Goal: Information Seeking & Learning: Learn about a topic

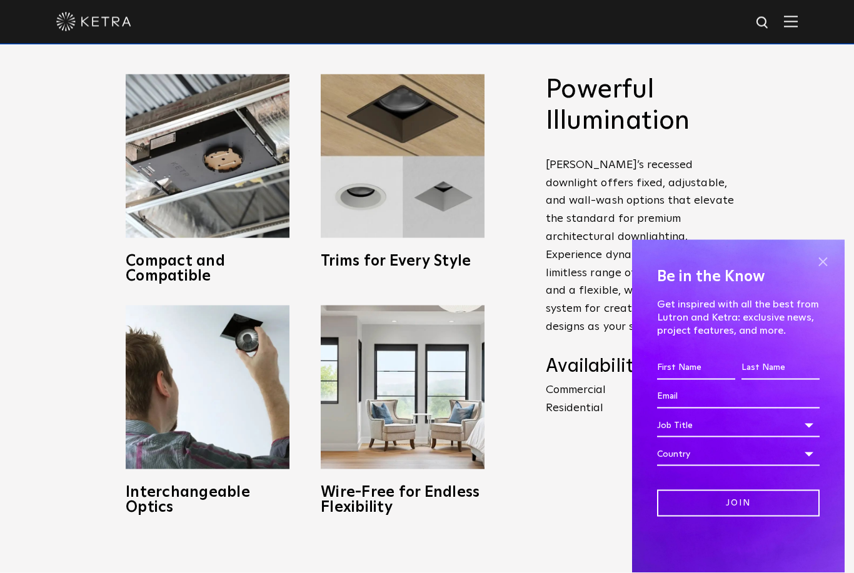
scroll to position [581, 0]
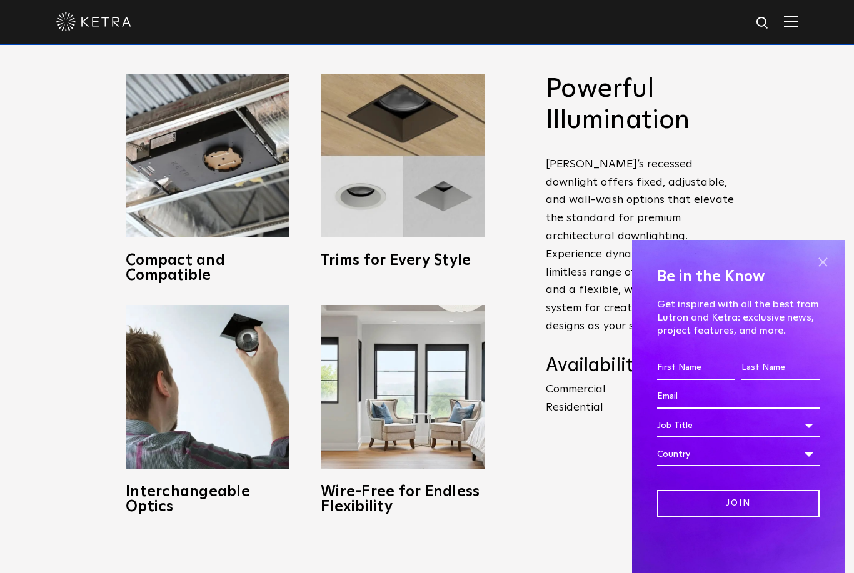
click at [824, 271] on span at bounding box center [823, 262] width 19 height 19
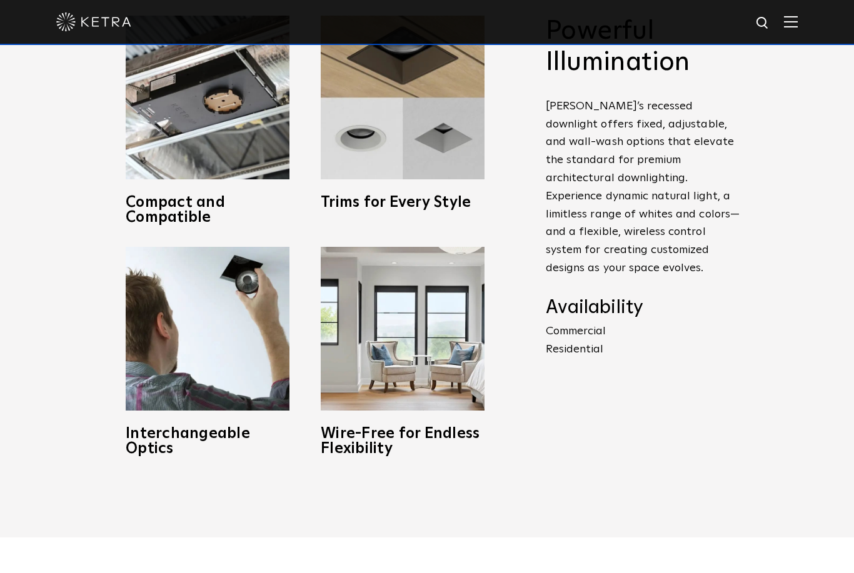
scroll to position [638, 0]
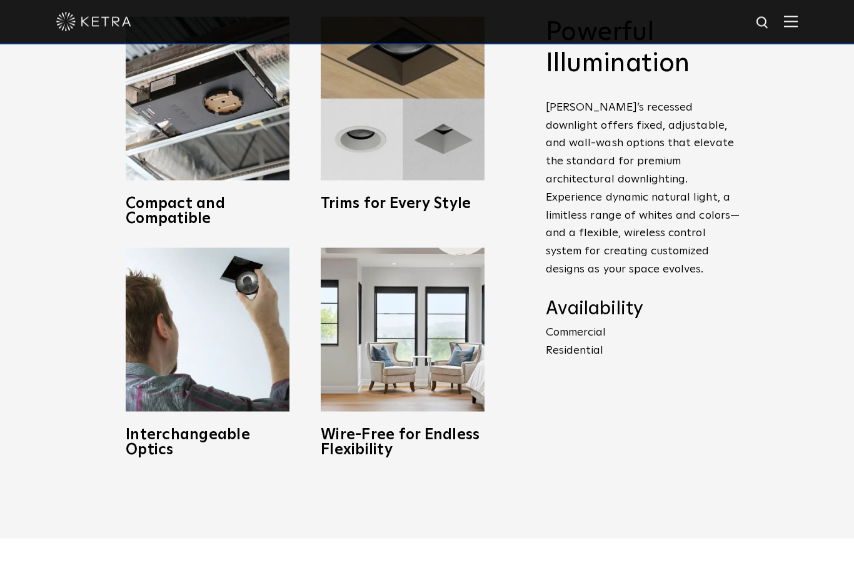
click at [583, 360] on p "Commercial Residential" at bounding box center [643, 342] width 194 height 36
click at [578, 360] on p "Commercial Residential" at bounding box center [643, 342] width 194 height 36
click at [592, 360] on p "Commercial Residential" at bounding box center [643, 341] width 194 height 36
click at [573, 360] on p "Commercial Residential" at bounding box center [643, 341] width 194 height 36
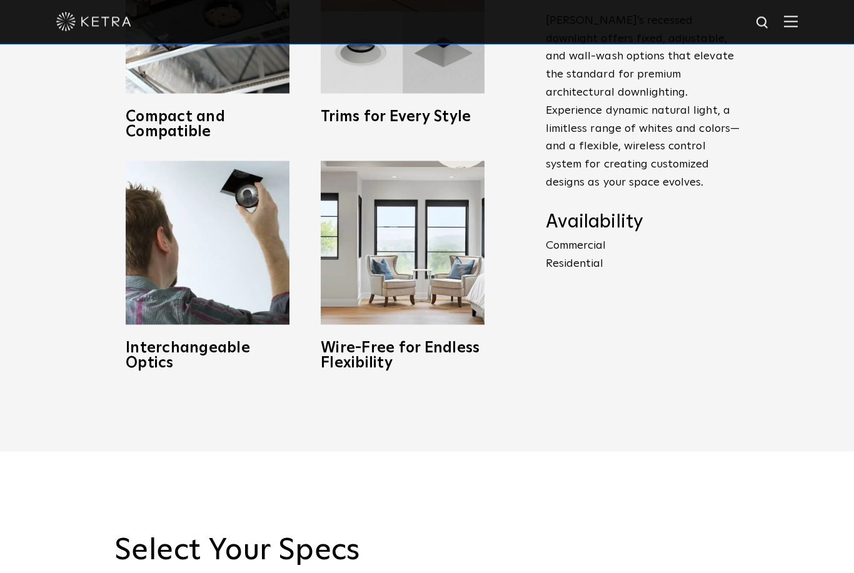
scroll to position [725, 0]
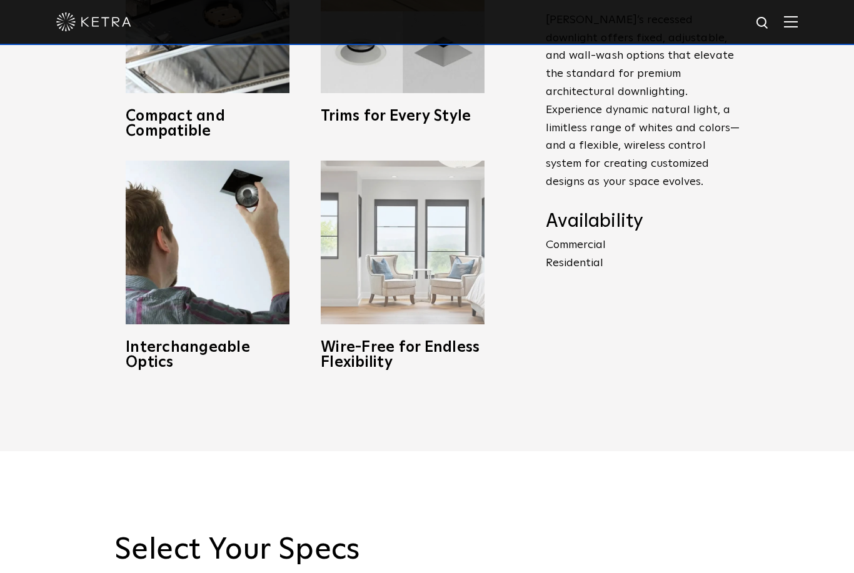
click at [421, 312] on img at bounding box center [403, 243] width 164 height 164
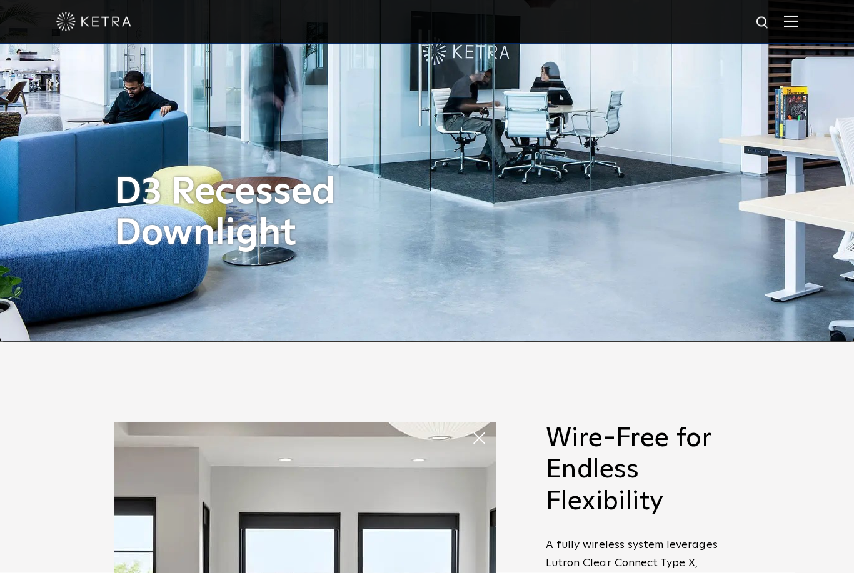
scroll to position [221, 0]
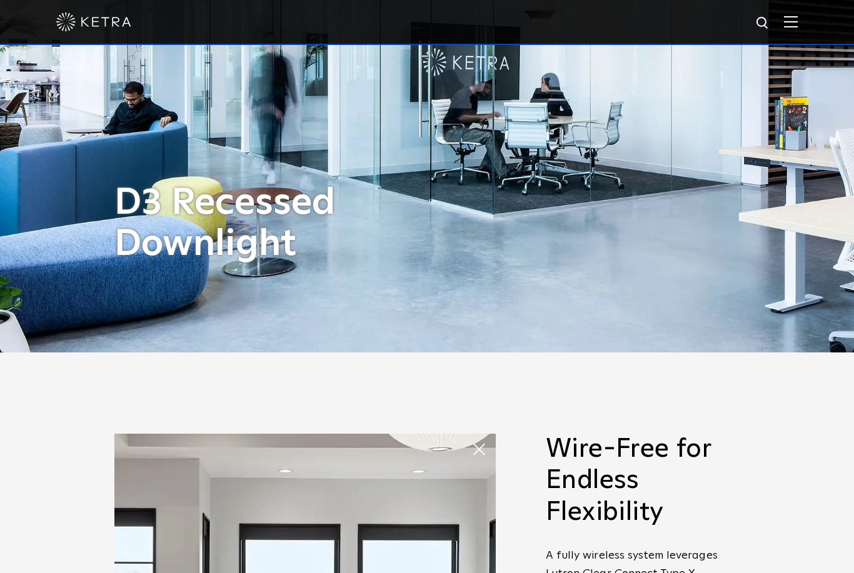
click at [789, 25] on img at bounding box center [791, 22] width 14 height 12
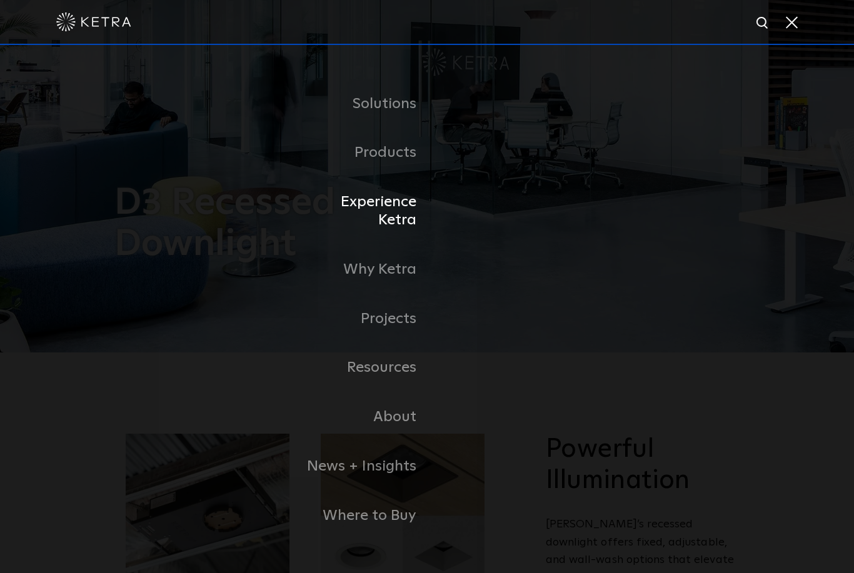
click at [391, 242] on link "Experience Ketra" at bounding box center [363, 212] width 128 height 68
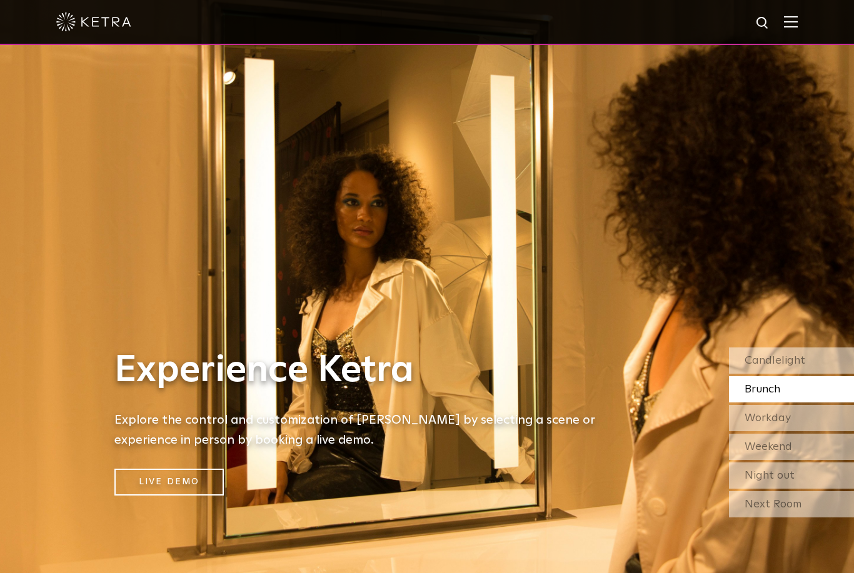
scroll to position [3, 0]
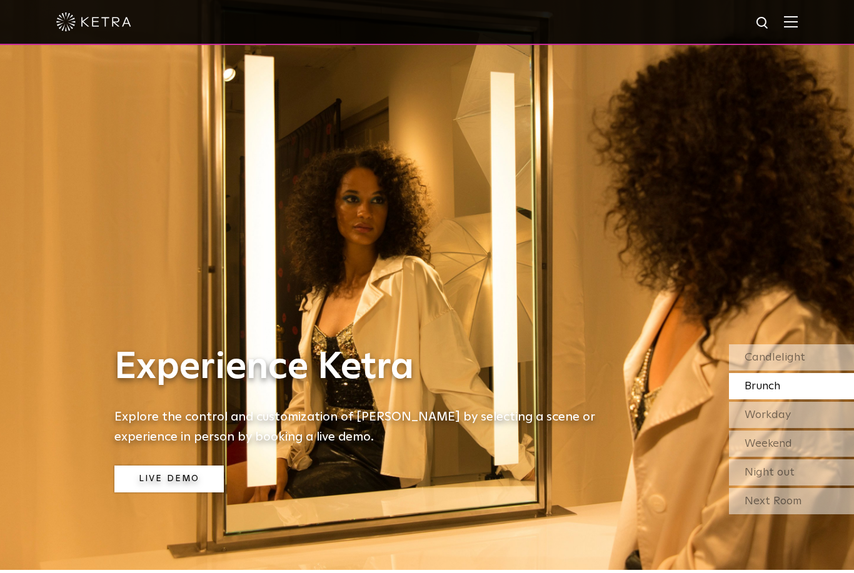
click at [189, 493] on link "Live Demo" at bounding box center [168, 479] width 109 height 27
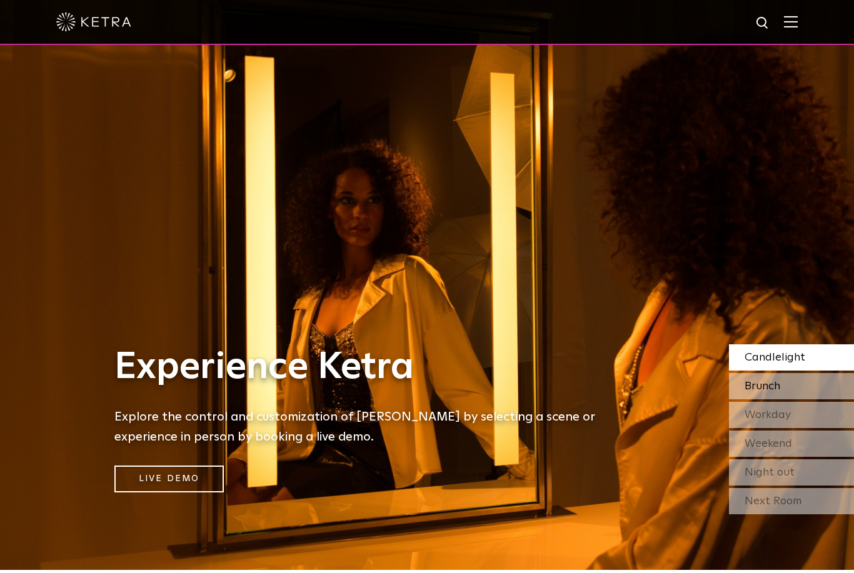
click at [824, 400] on div "Brunch" at bounding box center [791, 386] width 125 height 26
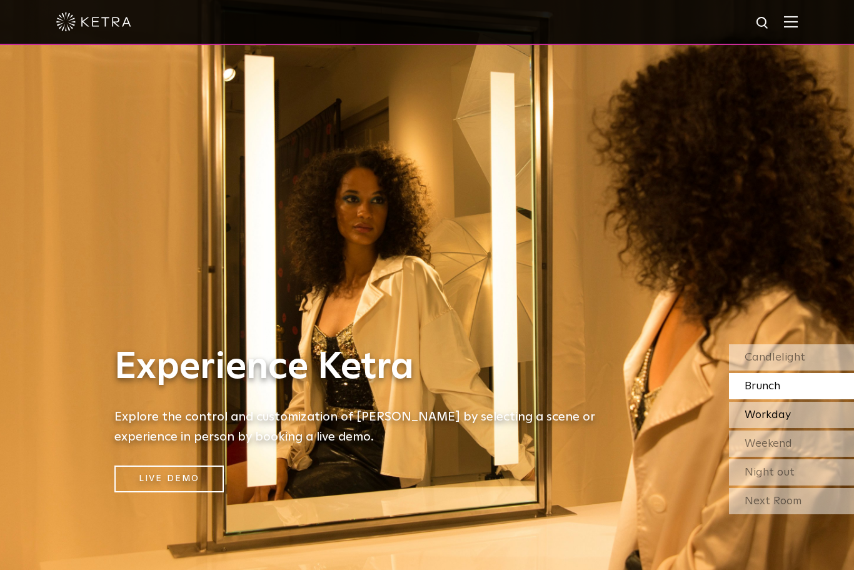
click at [840, 428] on div "Workday" at bounding box center [791, 415] width 125 height 26
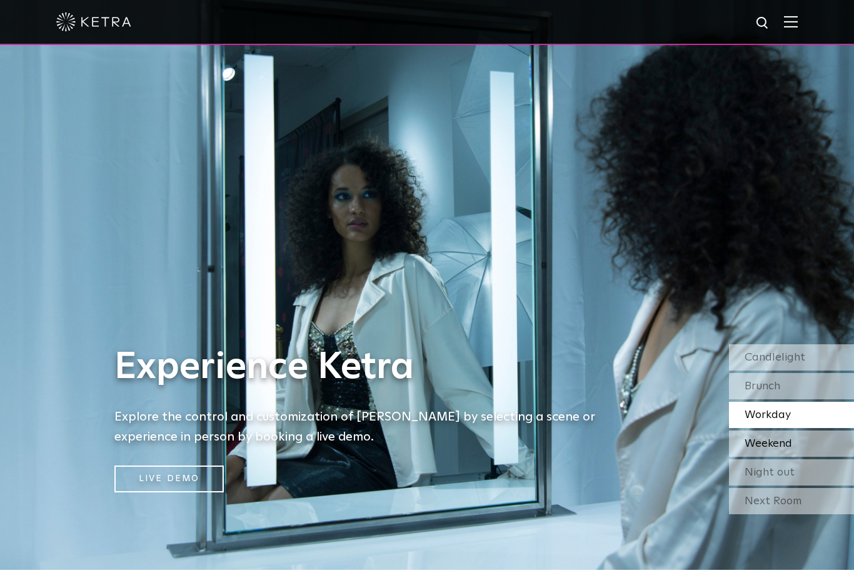
click at [840, 457] on div "Weekend" at bounding box center [791, 444] width 125 height 26
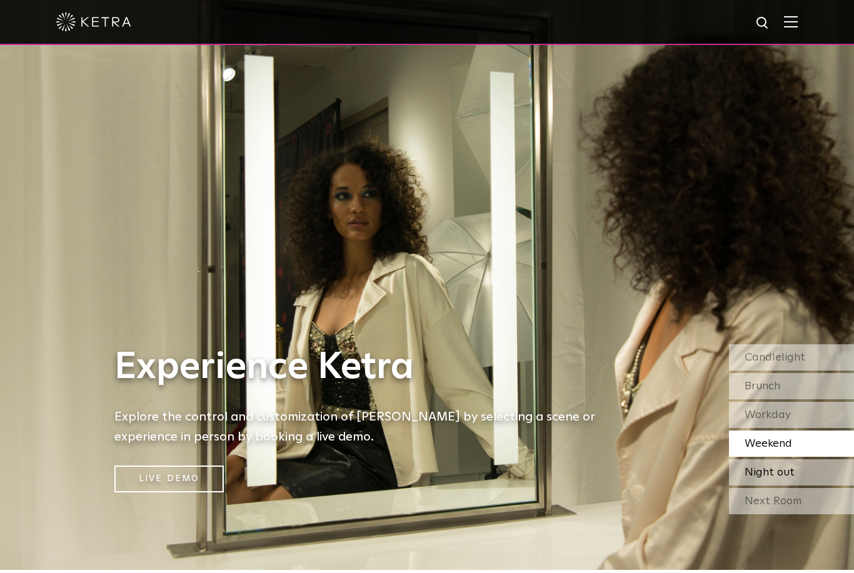
click at [834, 486] on div "Night out" at bounding box center [791, 473] width 125 height 26
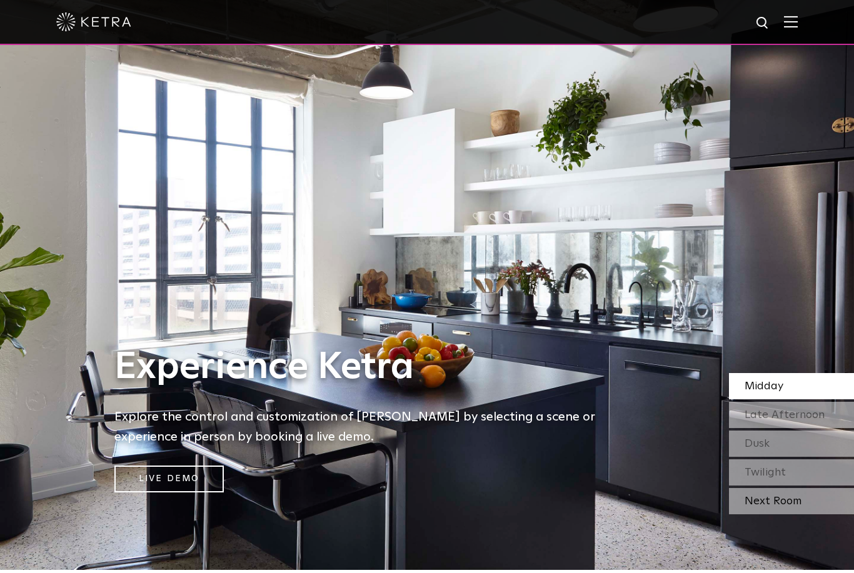
click at [844, 515] on div "Next Room" at bounding box center [791, 501] width 125 height 26
click at [834, 428] on div "Late Afternoon" at bounding box center [791, 415] width 125 height 26
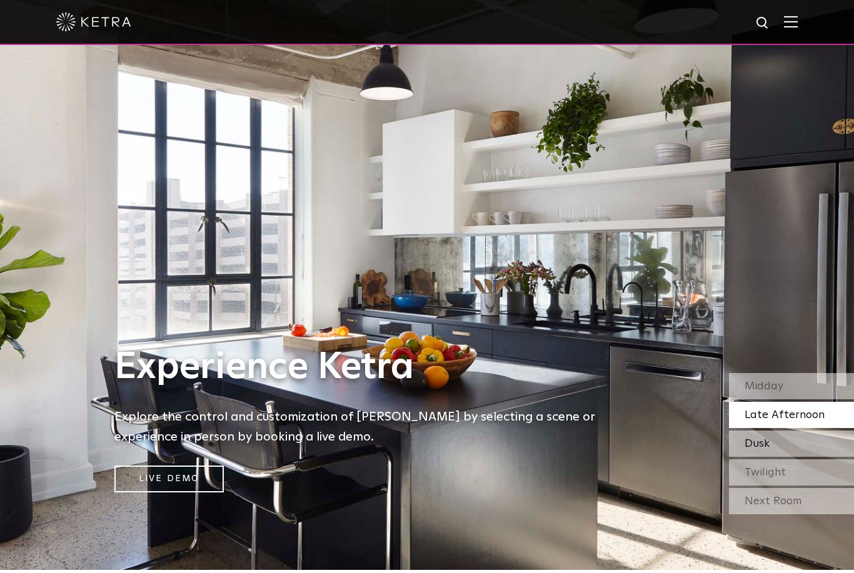
click at [834, 457] on div "Dusk" at bounding box center [791, 444] width 125 height 26
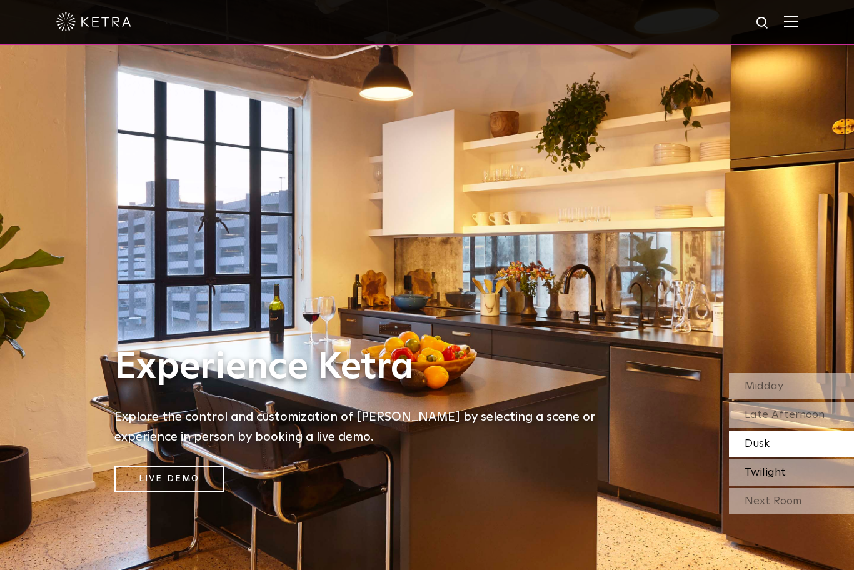
click at [831, 486] on div "Twilight" at bounding box center [791, 473] width 125 height 26
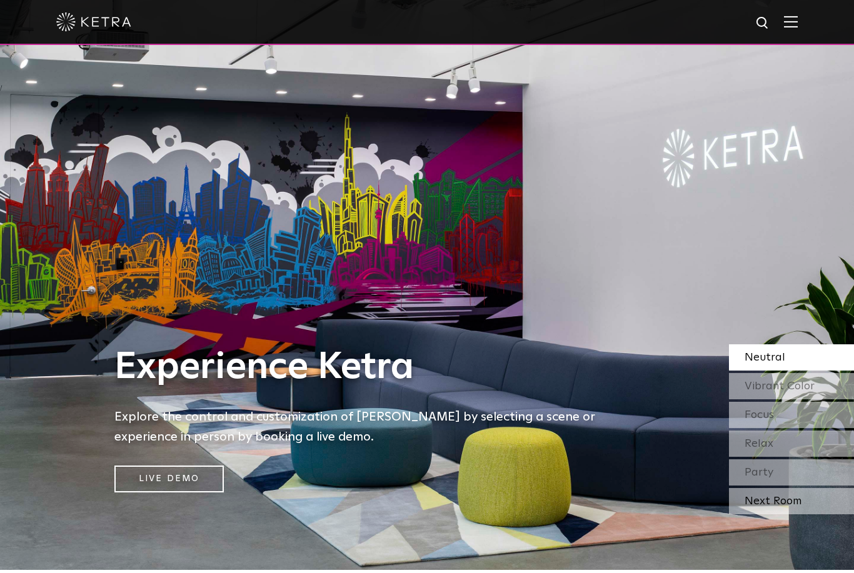
click at [831, 515] on div "Next Room" at bounding box center [791, 501] width 125 height 26
click at [838, 400] on div "Vibrant Color" at bounding box center [791, 386] width 125 height 26
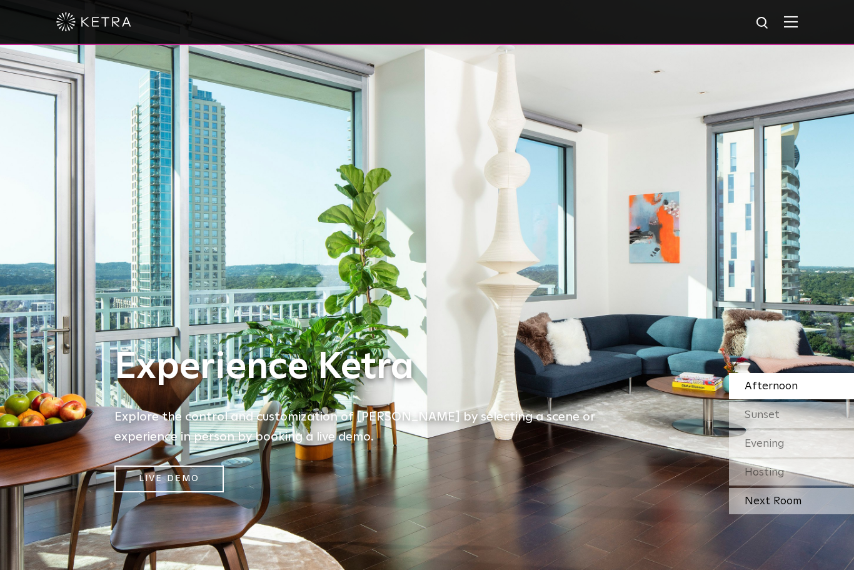
click at [840, 515] on div "Next Room" at bounding box center [791, 501] width 125 height 26
click at [835, 428] on div "Sunset" at bounding box center [791, 415] width 125 height 26
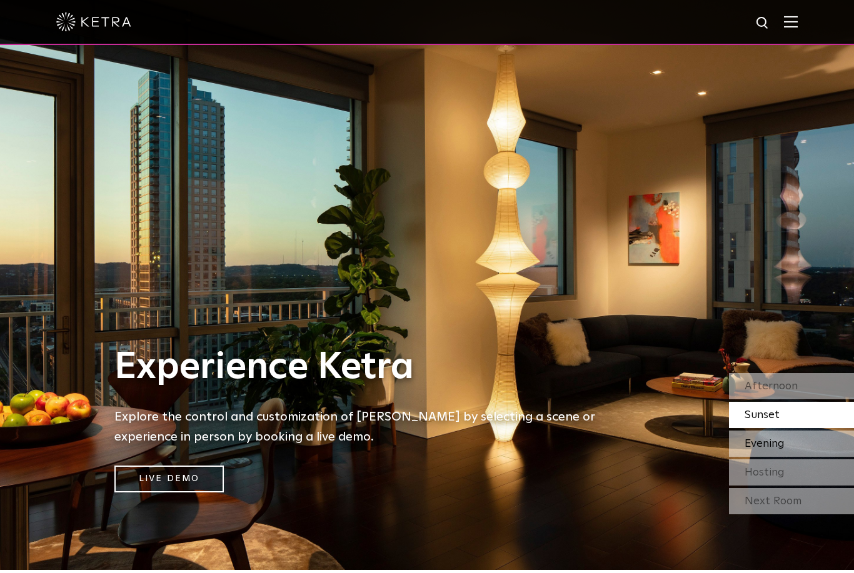
click at [819, 457] on div "Evening" at bounding box center [791, 444] width 125 height 26
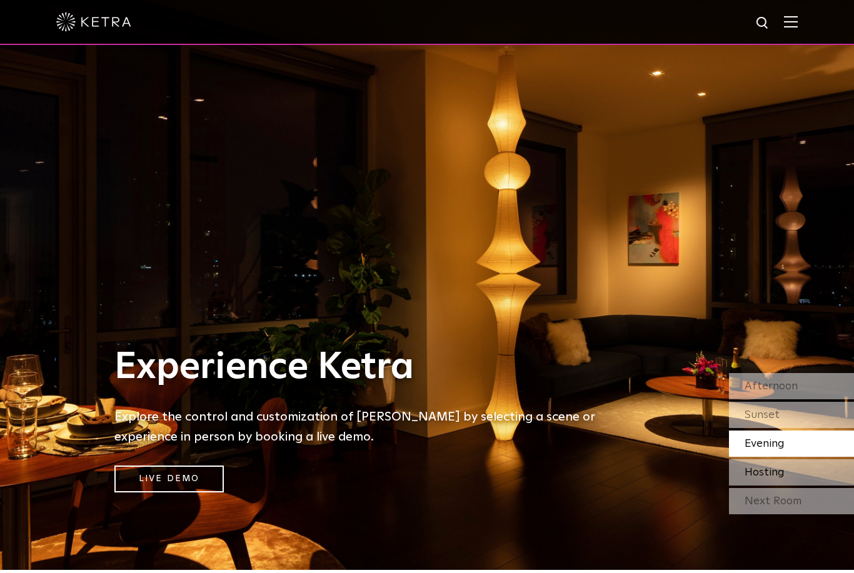
click at [833, 486] on div "Hosting" at bounding box center [791, 473] width 125 height 26
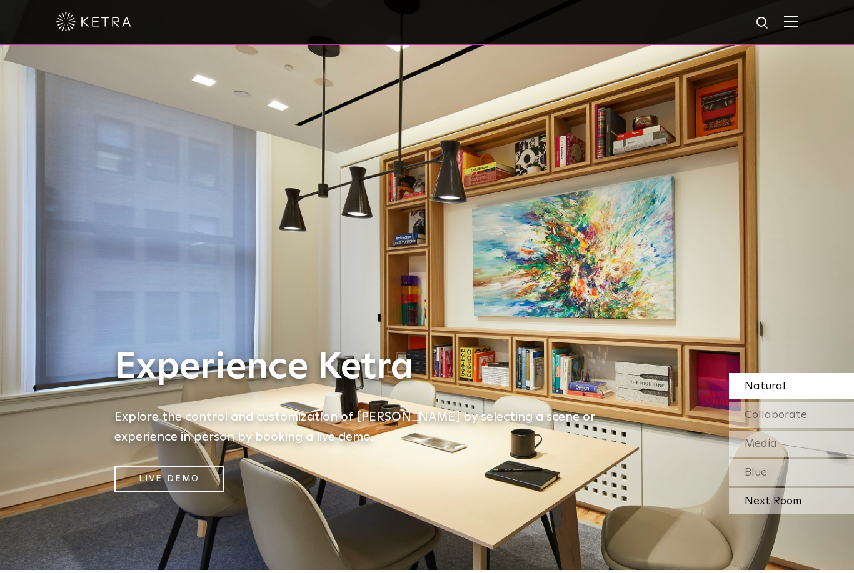
click at [830, 515] on div "Next Room" at bounding box center [791, 501] width 125 height 26
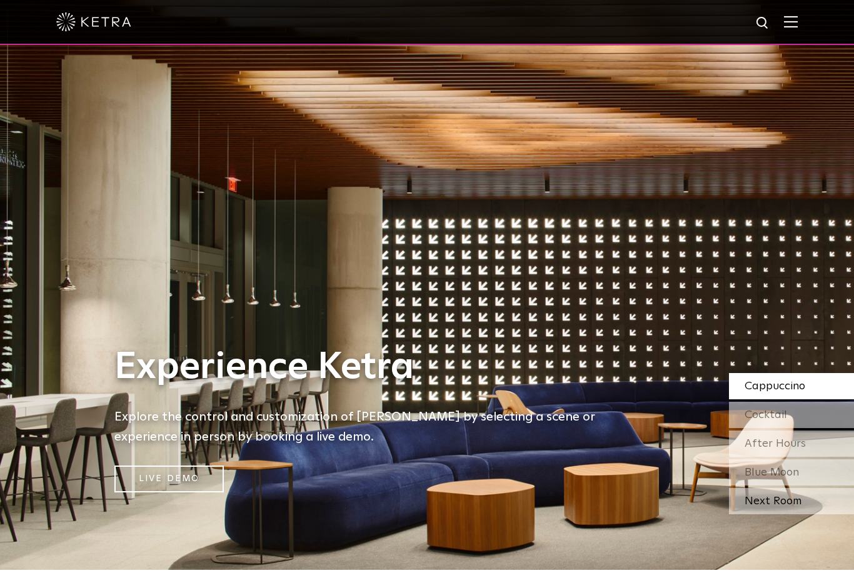
click at [837, 515] on div "Next Room" at bounding box center [791, 501] width 125 height 26
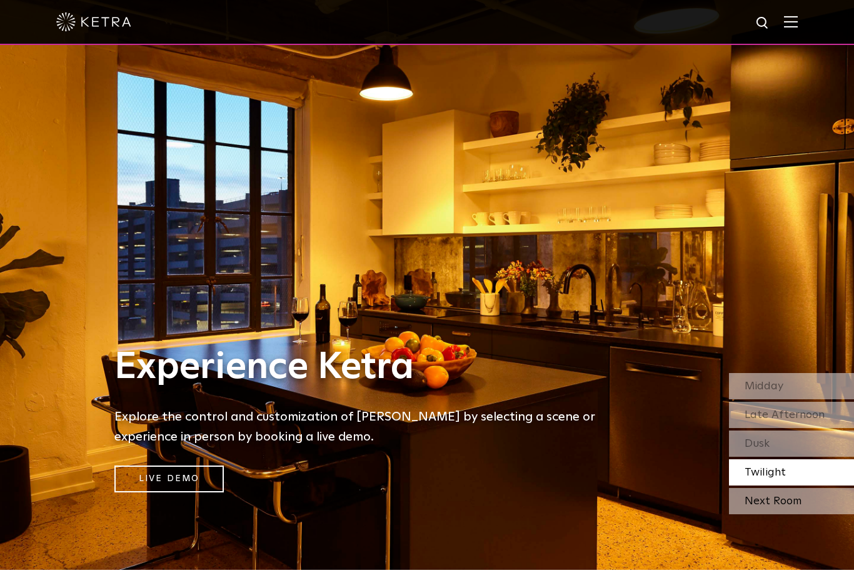
click at [843, 515] on div "Next Room" at bounding box center [791, 501] width 125 height 26
click at [837, 457] on div "Dusk" at bounding box center [791, 444] width 125 height 26
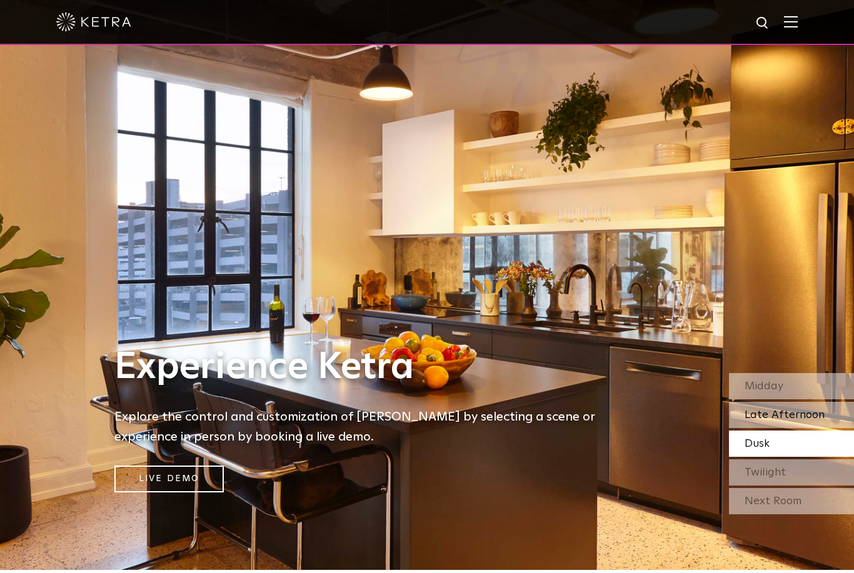
click at [830, 428] on div "Late Afternoon" at bounding box center [791, 415] width 125 height 26
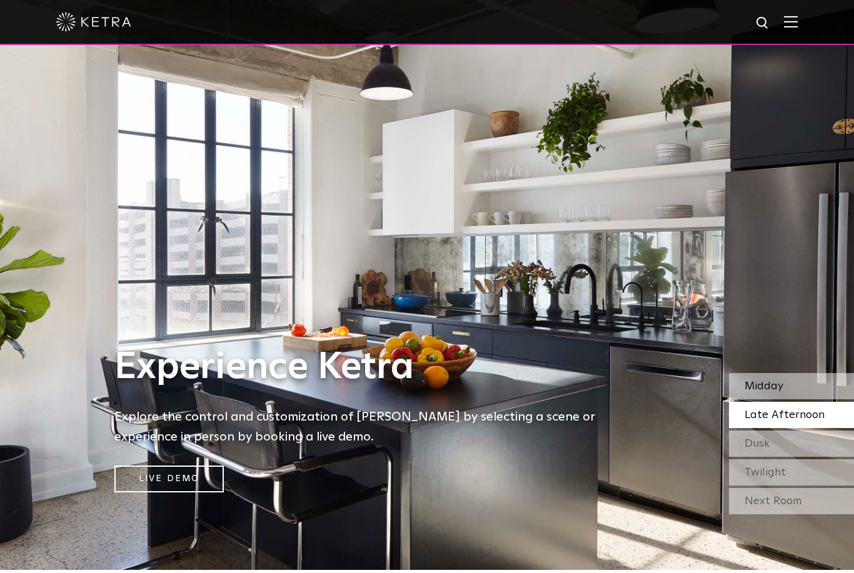
click at [837, 400] on div "Midday" at bounding box center [791, 386] width 125 height 26
